Goal: Find specific page/section: Find specific page/section

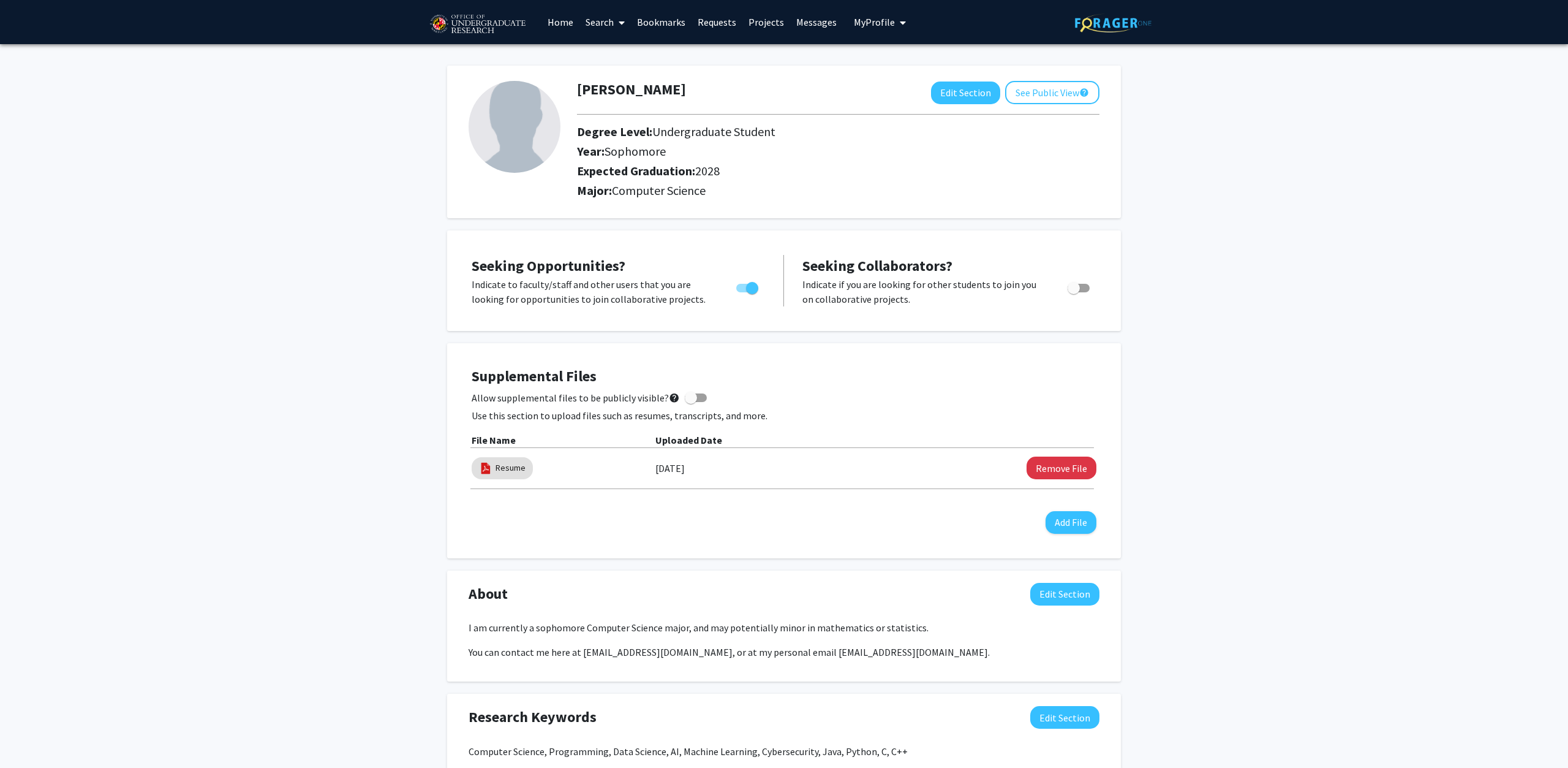
click at [818, 26] on link "Messages" at bounding box center [816, 22] width 53 height 43
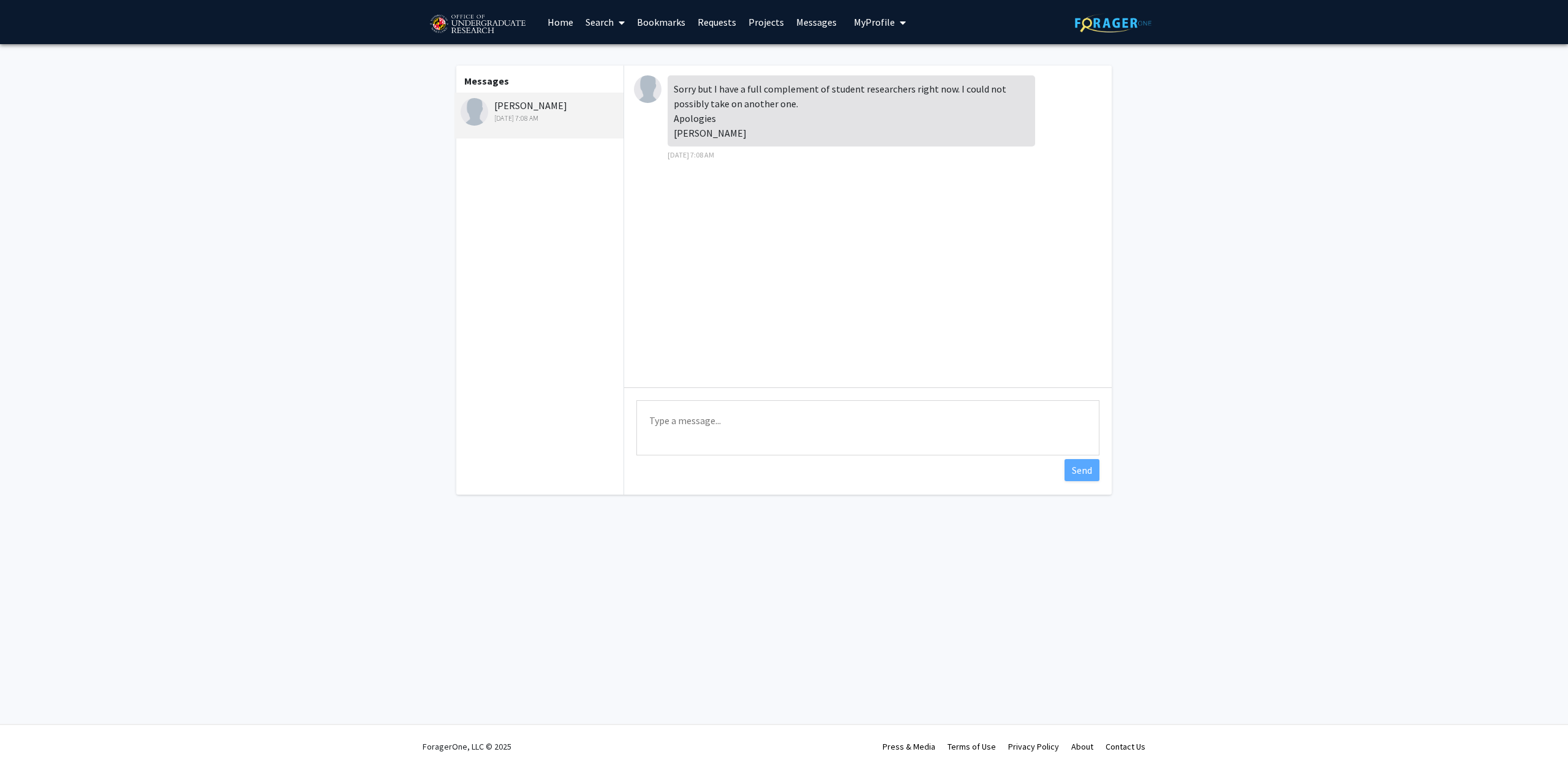
click at [555, 27] on link "Home" at bounding box center [560, 22] width 38 height 43
click at [608, 23] on link "Search" at bounding box center [606, 22] width 52 height 43
click at [607, 51] on span "Faculty/Staff" at bounding box center [624, 56] width 90 height 25
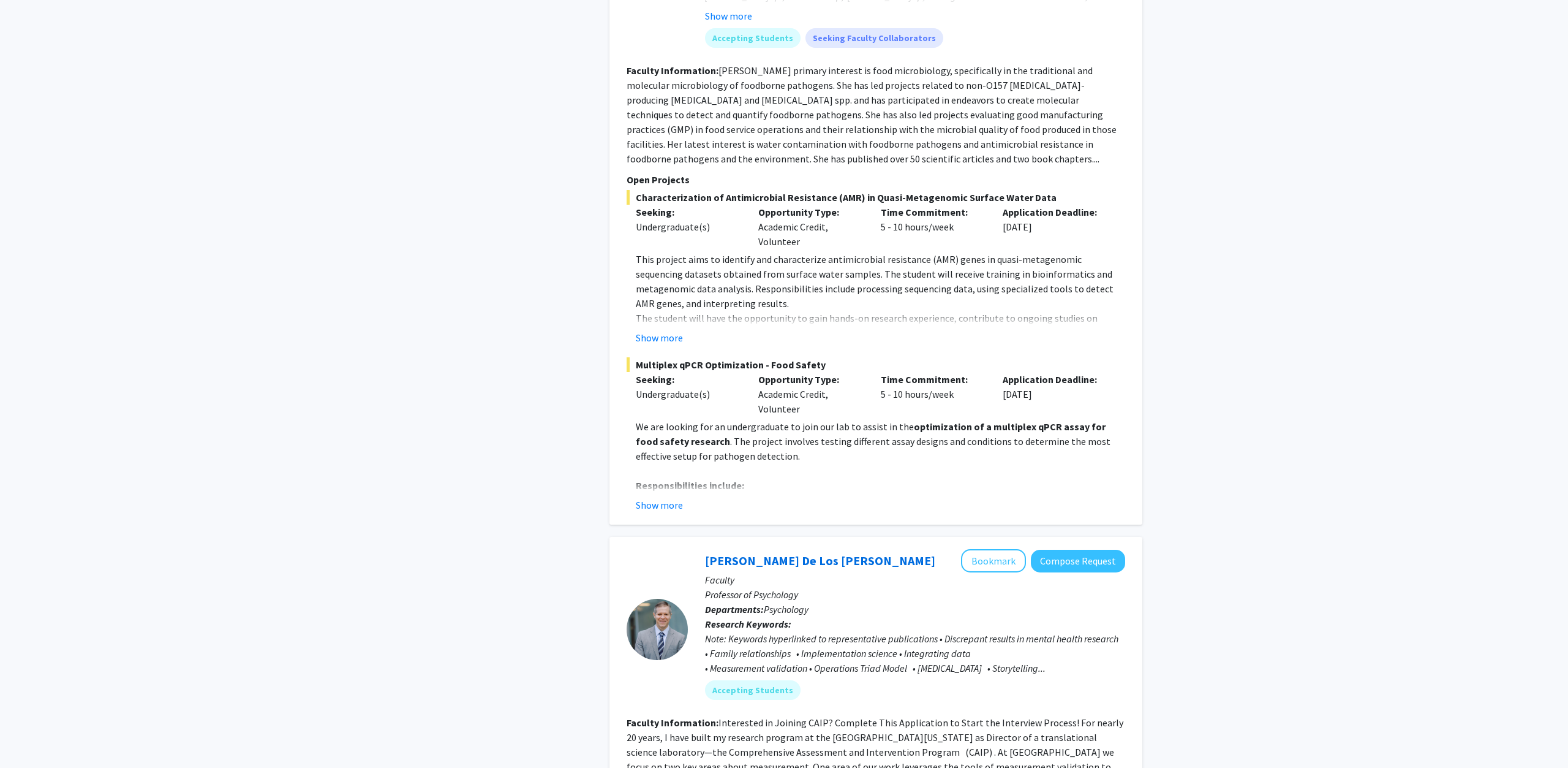
scroll to position [2374, 0]
